Goal: Task Accomplishment & Management: Use online tool/utility

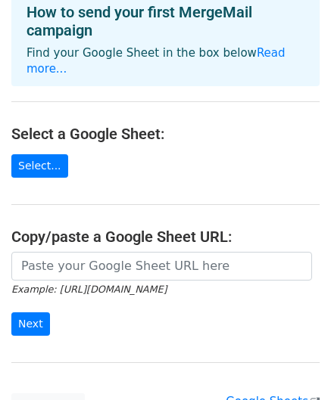
scroll to position [151, 0]
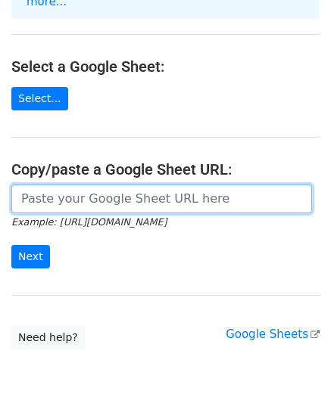
click at [61, 192] on input "url" at bounding box center [161, 199] width 300 height 29
paste input "https://docs.google.com/spreadsheets/d/1dRmrDGH-z2vUoTuY1jhyVHZp50fixid5ZkKc0gd…"
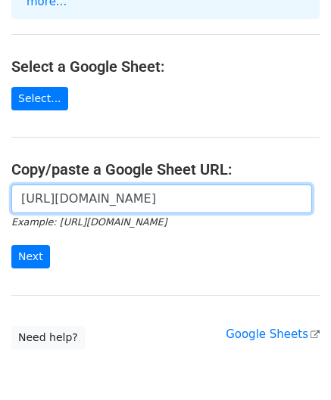
scroll to position [0, 331]
type input "https://docs.google.com/spreadsheets/d/1dRmrDGH-z2vUoTuY1jhyVHZp50fixid5ZkKc0gd…"
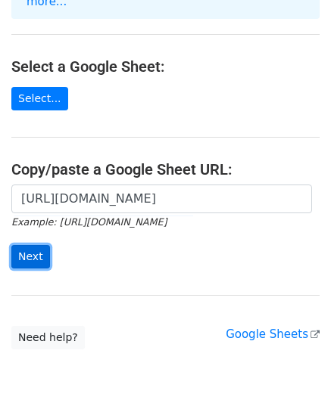
click at [35, 245] on input "Next" at bounding box center [30, 256] width 39 height 23
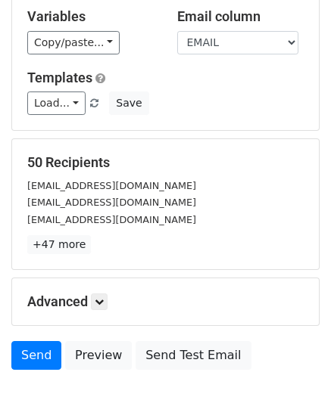
scroll to position [244, 0]
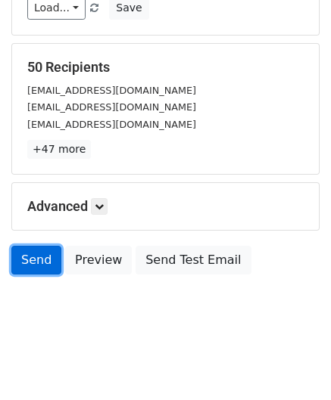
click at [48, 256] on link "Send" at bounding box center [36, 260] width 50 height 29
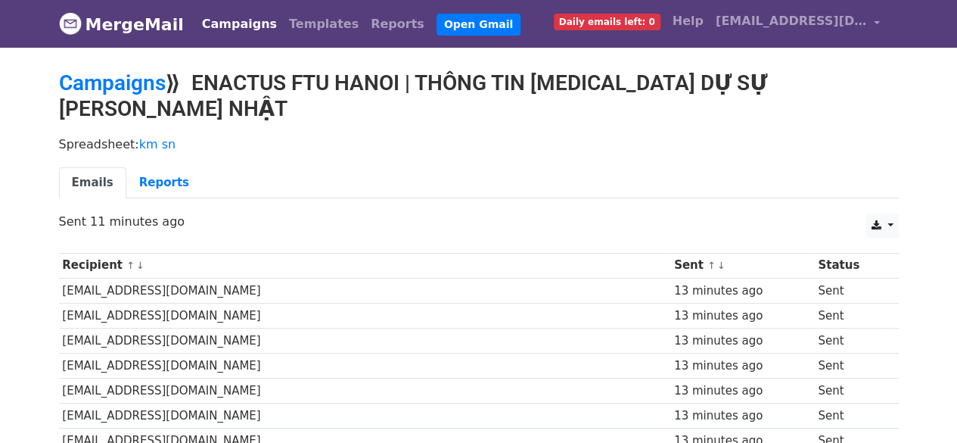
click at [340, 328] on td "[EMAIL_ADDRESS][DOMAIN_NAME]" at bounding box center [365, 340] width 612 height 25
